Goal: Information Seeking & Learning: Learn about a topic

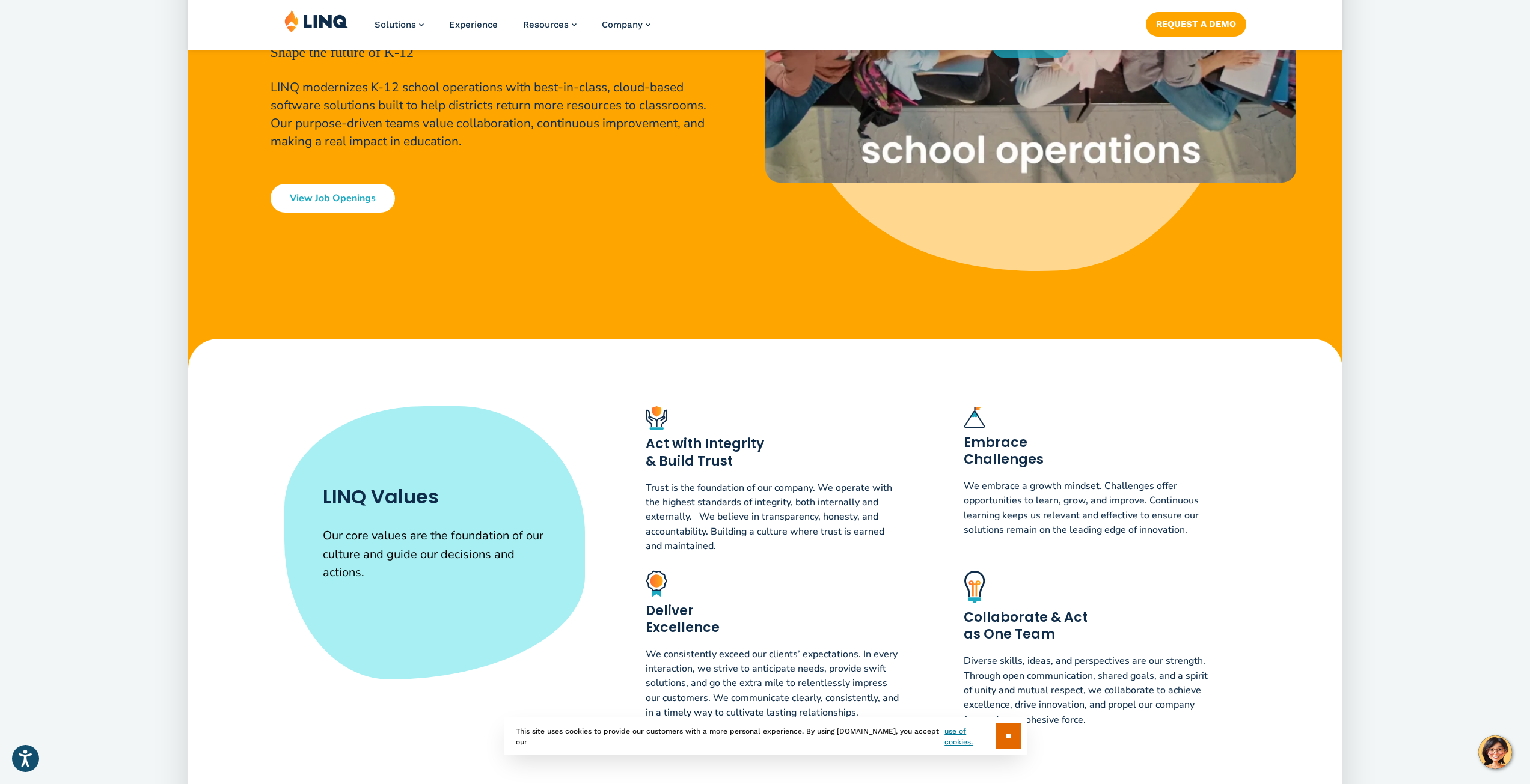
scroll to position [296, 0]
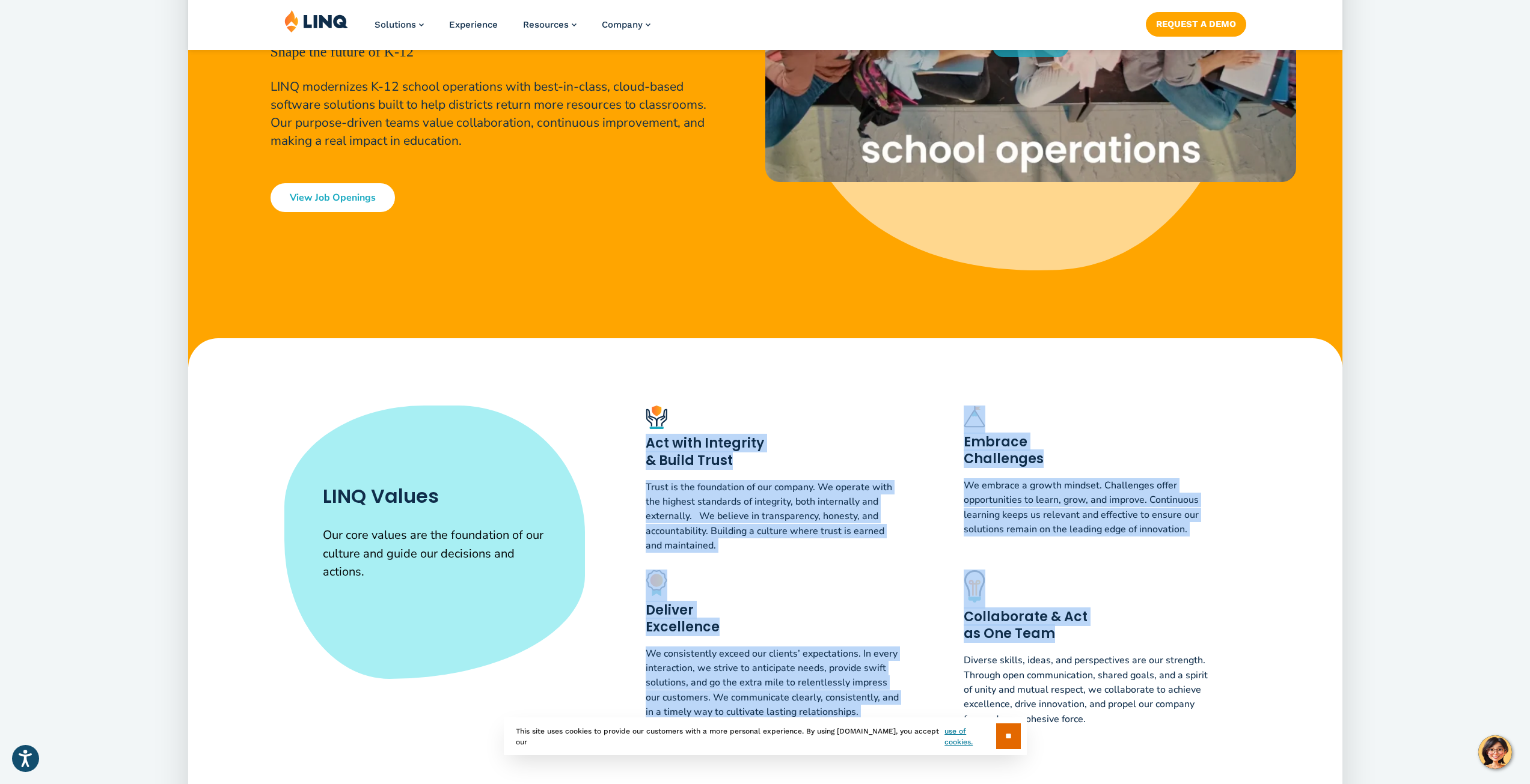
drag, startPoint x: 649, startPoint y: 443, endPoint x: 1069, endPoint y: 641, distance: 464.3
click at [1069, 641] on div "Act with Integrity & Build Trust Trust is the foundation of our company. We ope…" at bounding box center [930, 572] width 632 height 333
copy div "Act with Integrity & Build Trust Trust is the foundation of our company. We ope…"
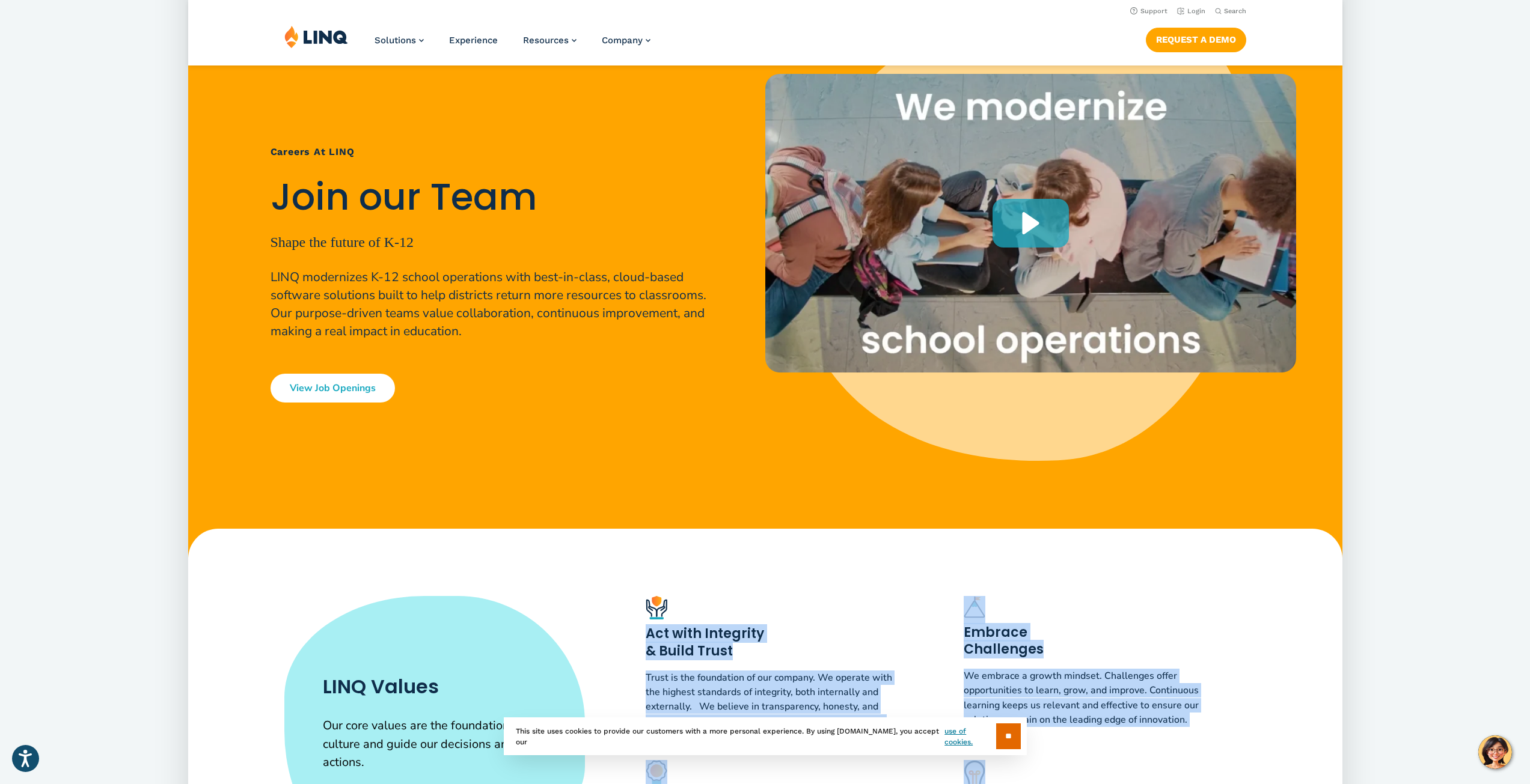
scroll to position [0, 0]
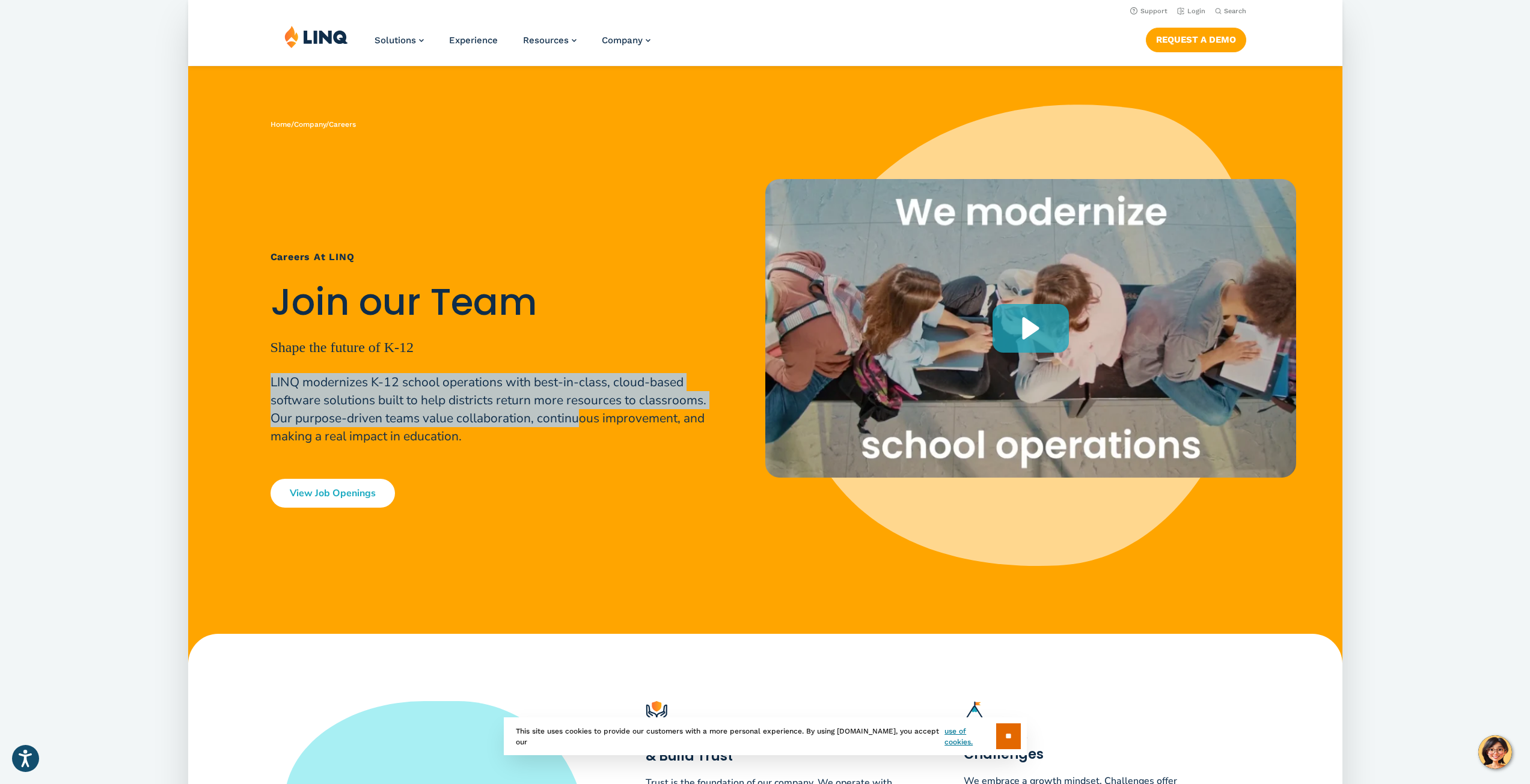
drag, startPoint x: 281, startPoint y: 381, endPoint x: 581, endPoint y: 412, distance: 301.6
click at [581, 412] on p "LINQ modernizes K-12 school operations with best-in-class, cloud-based software…" at bounding box center [494, 409] width 447 height 72
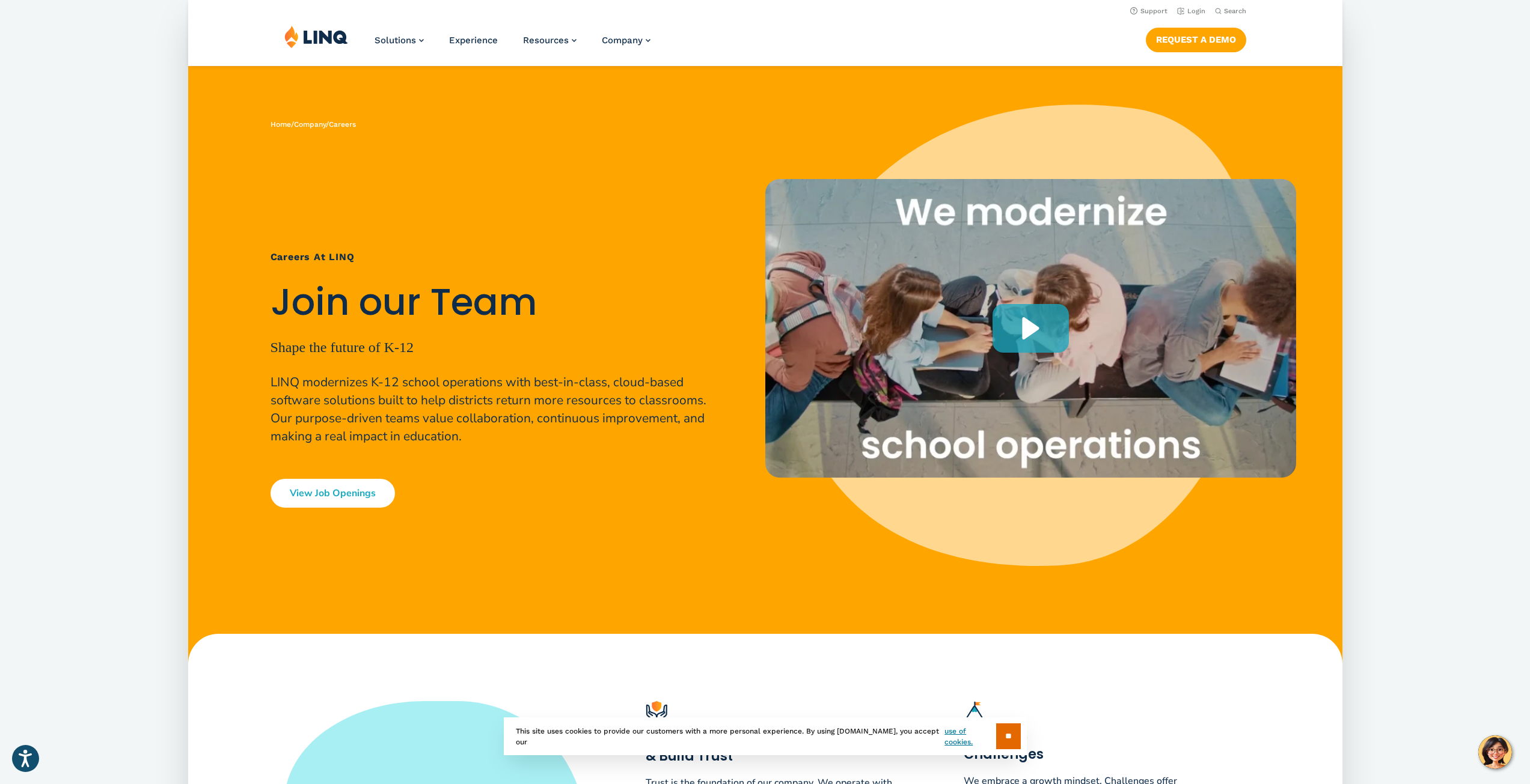
click at [458, 433] on p "LINQ modernizes K-12 school operations with best-in-class, cloud-based software…" at bounding box center [494, 409] width 447 height 72
drag, startPoint x: 462, startPoint y: 438, endPoint x: 425, endPoint y: 430, distance: 37.9
click at [425, 430] on p "LINQ modernizes K-12 school operations with best-in-class, cloud-based software…" at bounding box center [494, 409] width 447 height 72
click at [435, 433] on p "LINQ modernizes K-12 school operations with best-in-class, cloud-based software…" at bounding box center [494, 409] width 447 height 72
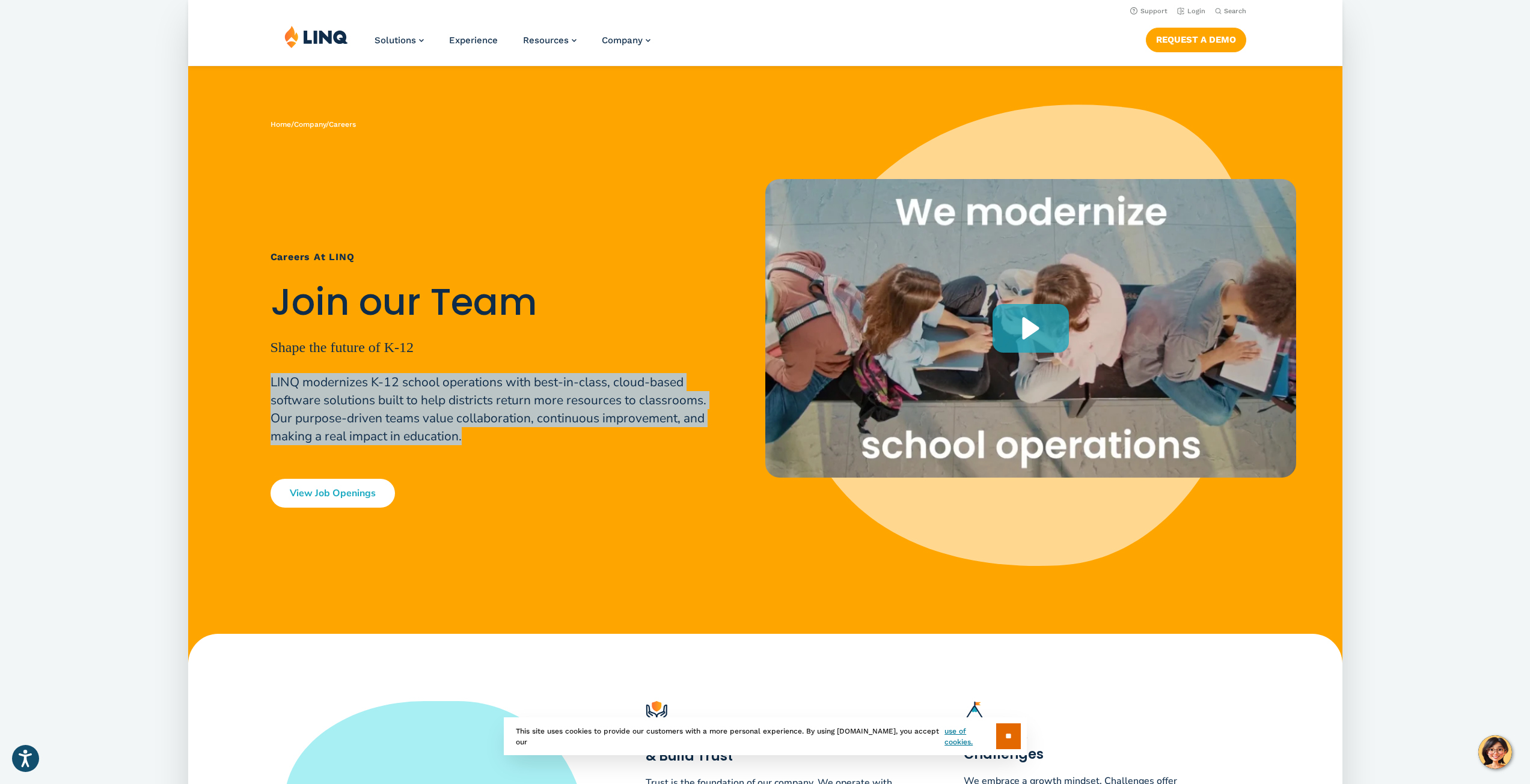
drag, startPoint x: 476, startPoint y: 443, endPoint x: 273, endPoint y: 380, distance: 212.6
click at [273, 380] on p "LINQ modernizes K-12 school operations with best-in-class, cloud-based software…" at bounding box center [494, 409] width 447 height 72
copy p "LINQ modernizes K-12 school operations with best-in-class, cloud-based software…"
